Goal: Use online tool/utility: Use online tool/utility

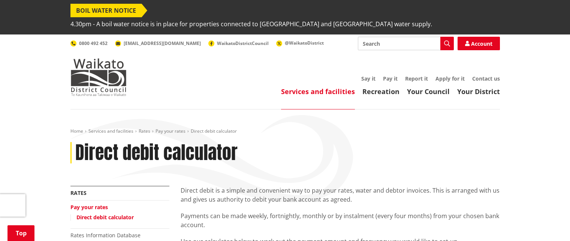
scroll to position [187, 0]
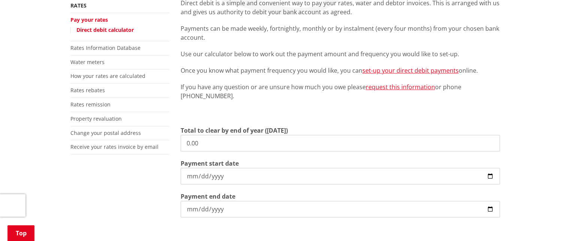
drag, startPoint x: 253, startPoint y: 129, endPoint x: 120, endPoint y: 114, distance: 133.8
click at [120, 114] on div "More from this section Rates Pay your rates Direct debit calculator Rates Infor…" at bounding box center [285, 153] width 441 height 308
click at [220, 135] on input "0.00" at bounding box center [340, 143] width 319 height 16
drag, startPoint x: 218, startPoint y: 129, endPoint x: 118, endPoint y: 120, distance: 100.2
click at [135, 123] on div "More from this section Rates Pay your rates Direct debit calculator Rates Infor…" at bounding box center [285, 153] width 441 height 308
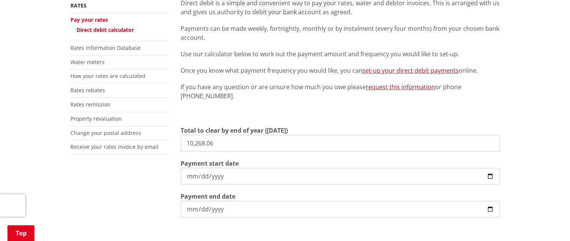
click at [280, 168] on input "[DATE]" at bounding box center [340, 176] width 319 height 16
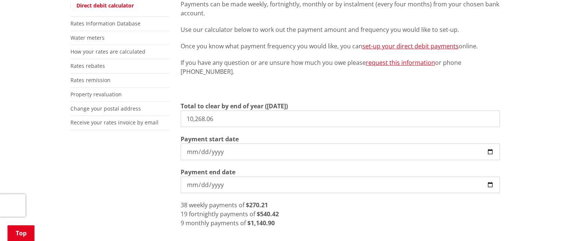
scroll to position [225, 0]
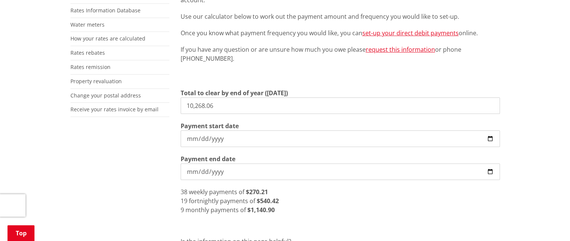
click at [275, 187] on div "38 weekly payments of $270.21" at bounding box center [340, 191] width 319 height 9
drag, startPoint x: 225, startPoint y: 94, endPoint x: 40, endPoint y: 82, distance: 184.8
click at [35, 92] on div "Home Services and facilities Rates Pay your rates Direct debit calculator Direc…" at bounding box center [285, 109] width 570 height 449
type input "1,501.80"
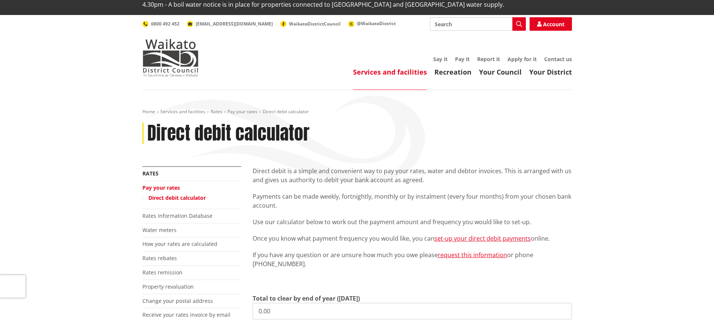
scroll to position [37, 0]
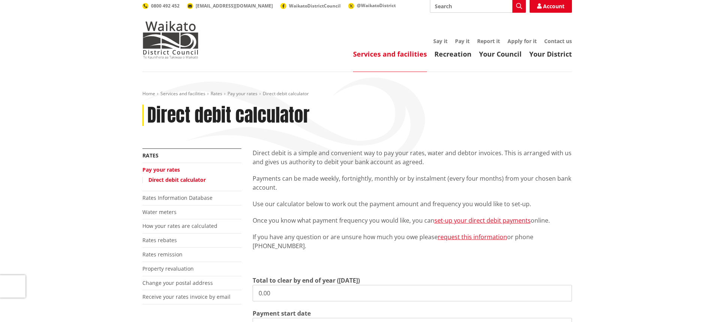
drag, startPoint x: 288, startPoint y: 277, endPoint x: 219, endPoint y: 239, distance: 78.9
click at [197, 270] on div "More from this section Rates Pay your rates Direct debit calculator Rates Infor…" at bounding box center [357, 302] width 441 height 308
type input "770.36"
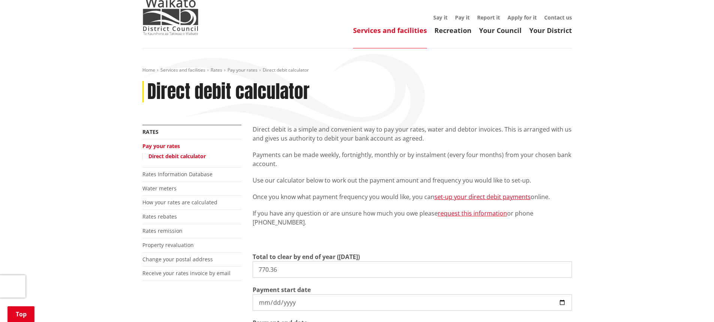
scroll to position [112, 0]
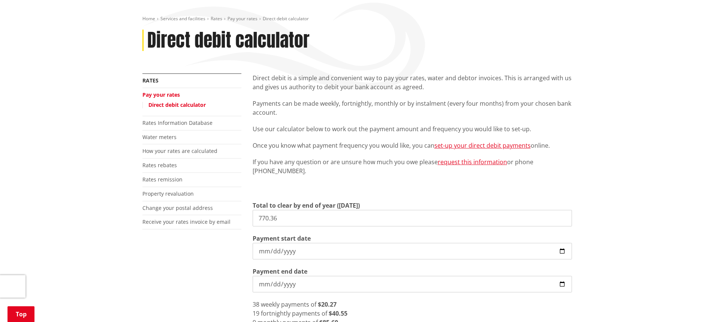
click at [261, 243] on input "[DATE]" at bounding box center [412, 251] width 319 height 16
type input "[DATE]"
